Goal: Information Seeking & Learning: Learn about a topic

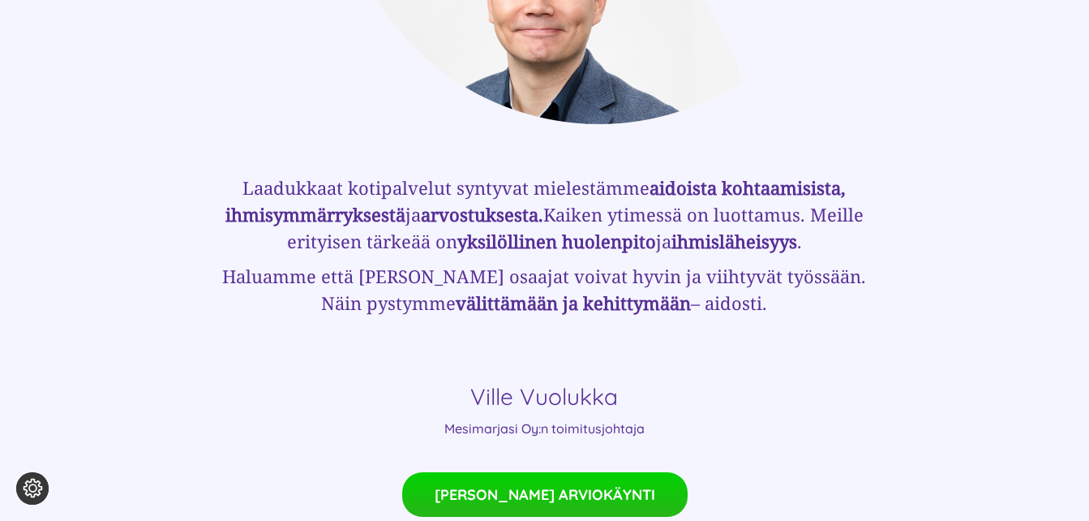
scroll to position [1135, 0]
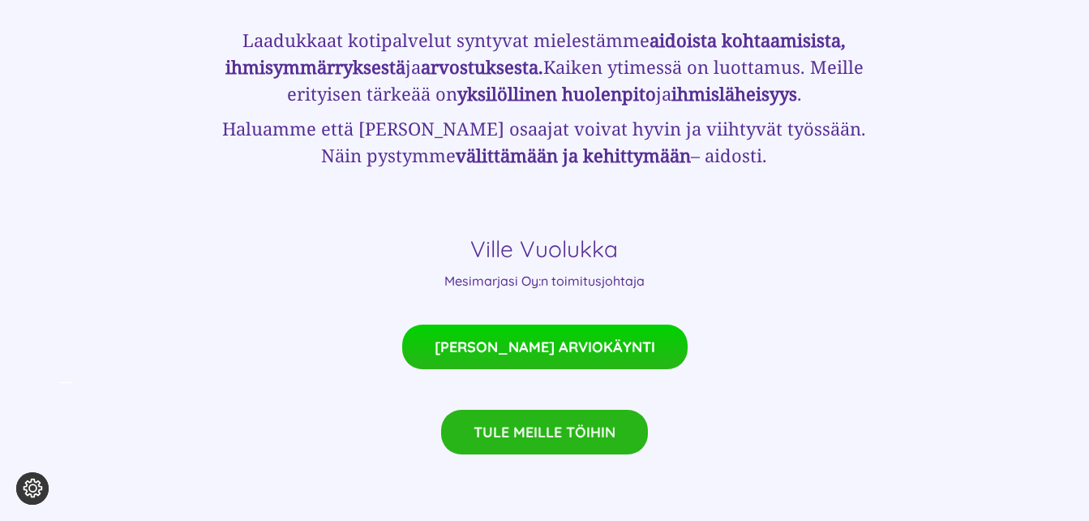
click at [521, 415] on link "TULE MEILLE TÖIHIN" at bounding box center [544, 431] width 207 height 45
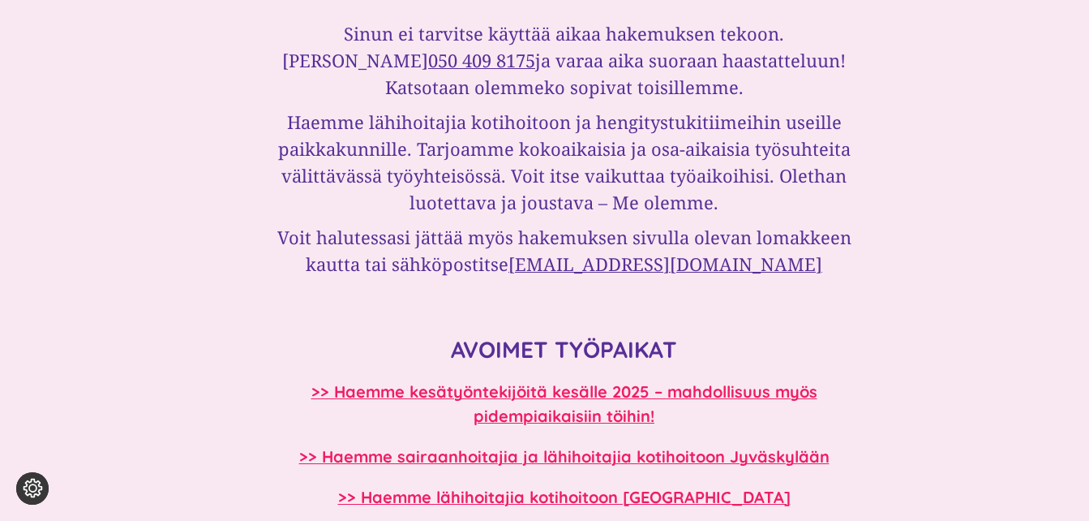
scroll to position [1135, 0]
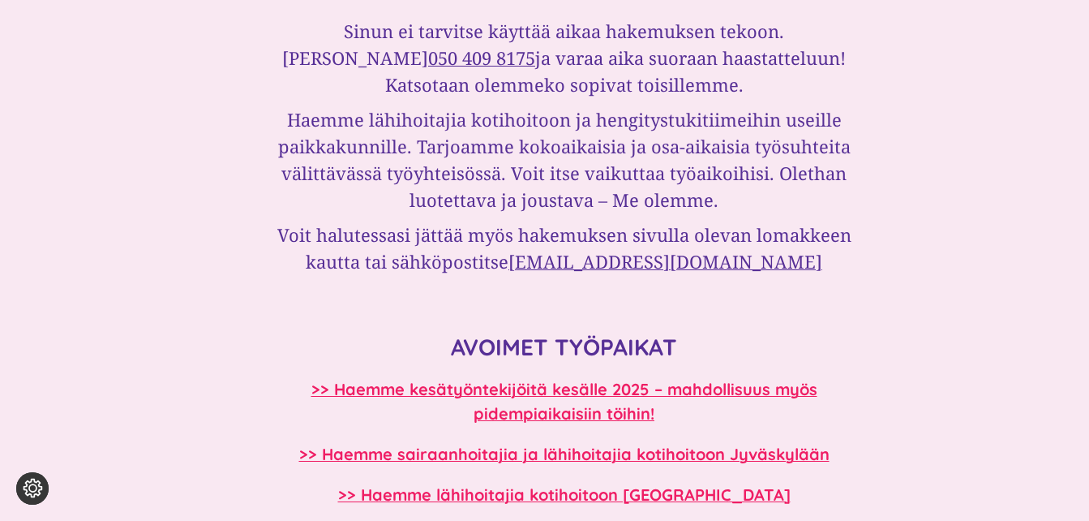
click at [360, 197] on h3 "Haemme lähihoitajia kotihoitoon ja hengitystukitiimeihin useille paikkakunnille…" at bounding box center [564, 159] width 623 height 107
click at [324, 85] on h3 "Sinun ei tarvitse käyttää aikaa hakemuksen tekoon. Soita Tarulle 050 409 8175 j…" at bounding box center [564, 58] width 623 height 80
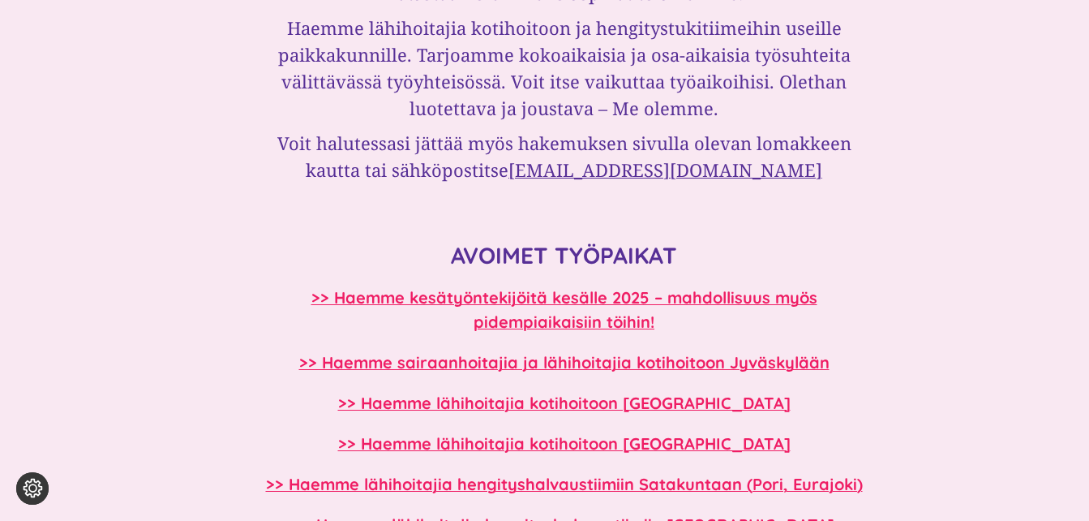
scroll to position [1297, 0]
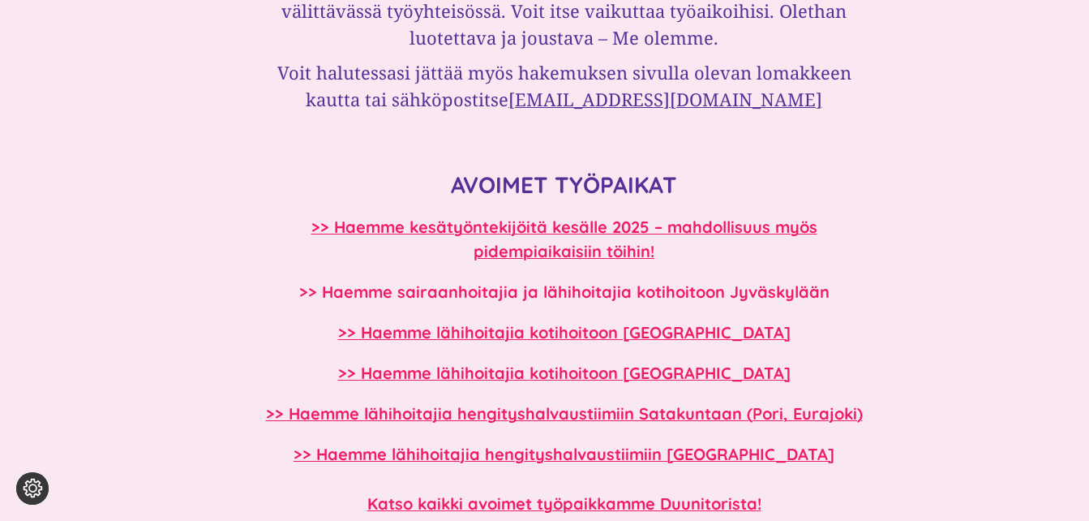
click at [373, 283] on b ">> Haemme sairaanhoitajia ja lähihoitajia kotihoitoon Jyväskylään" at bounding box center [564, 291] width 530 height 20
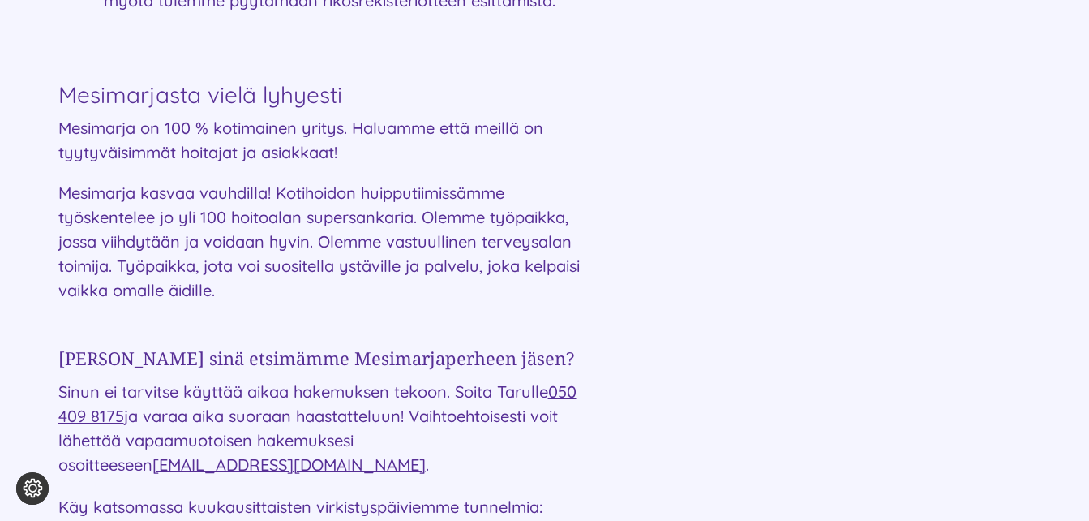
scroll to position [2189, 0]
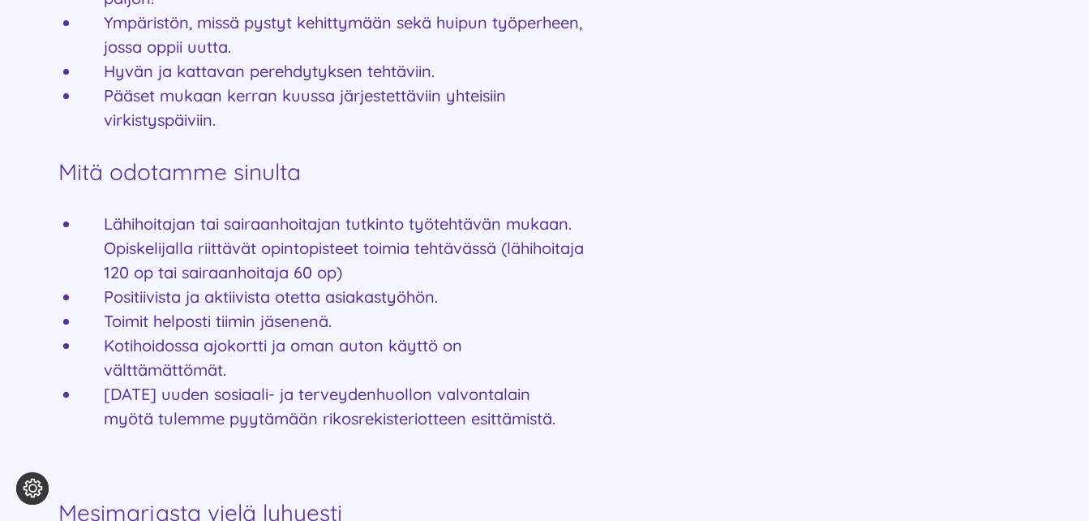
scroll to position [1460, 0]
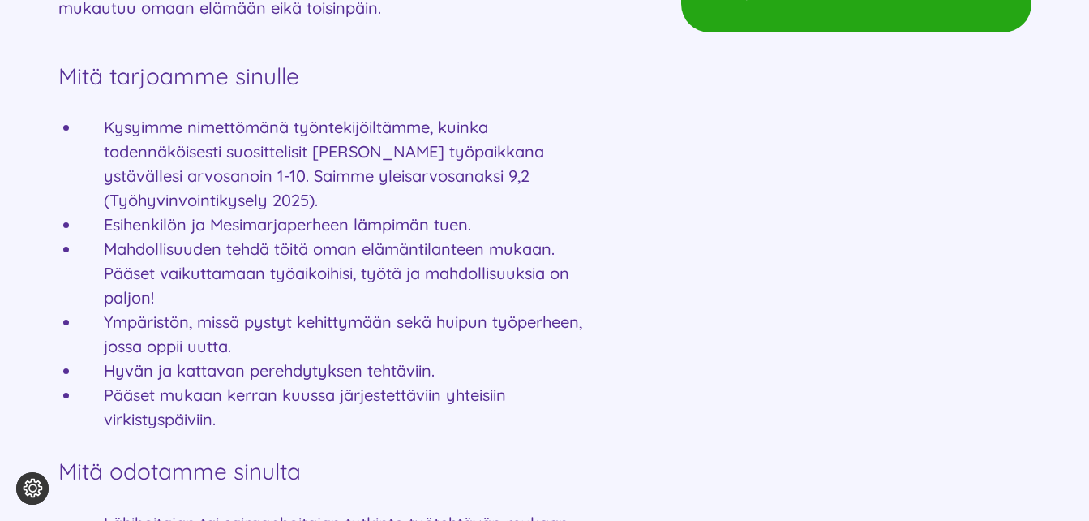
click at [619, 209] on div "Kotihoidon huipputiimiin Mesimarjalle SAIRAANHOITAJIA JA LÄHIHOITAJIA JYVÄSKYLÄ…" at bounding box center [544, 245] width 973 height 2193
